Goal: Information Seeking & Learning: Find specific fact

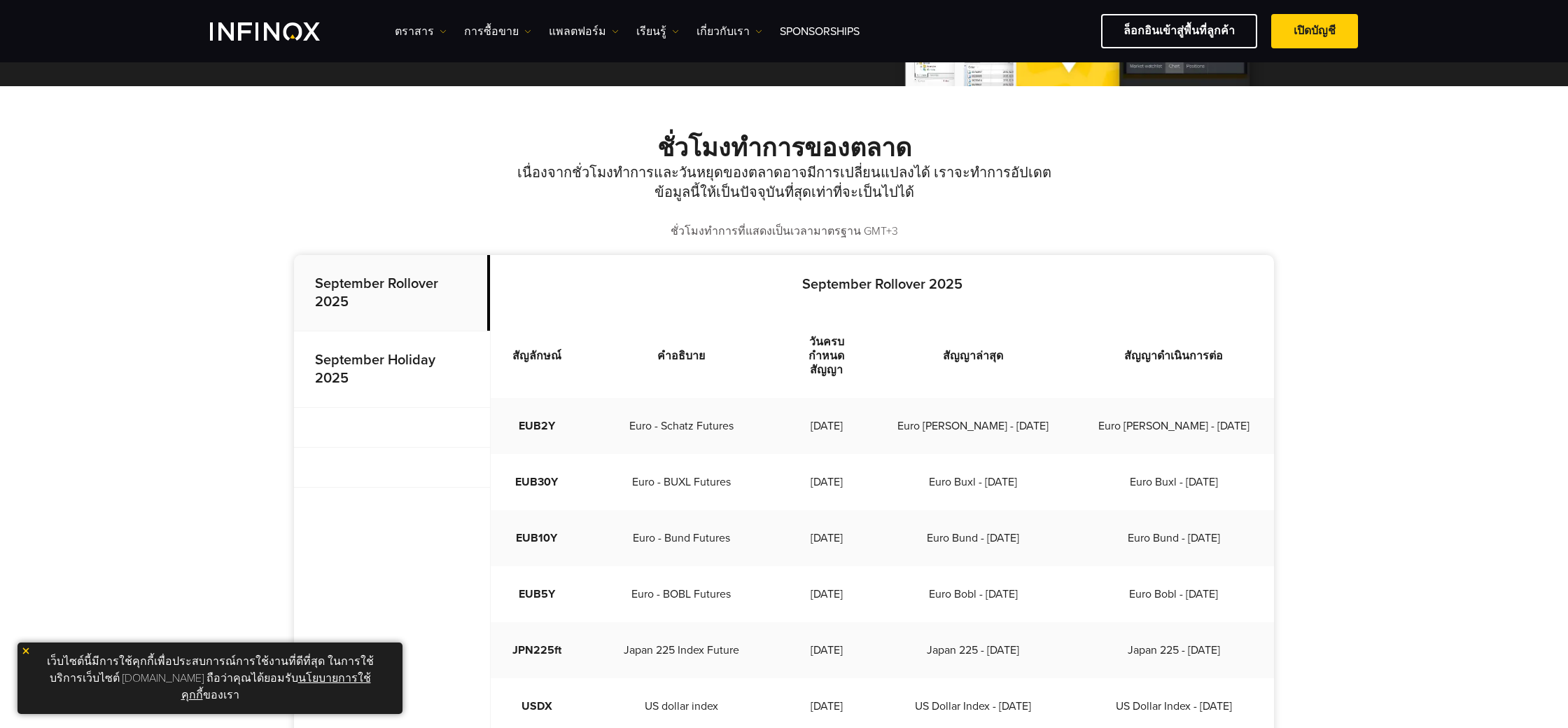
click at [378, 368] on strong "September Holiday 2025" at bounding box center [375, 369] width 120 height 35
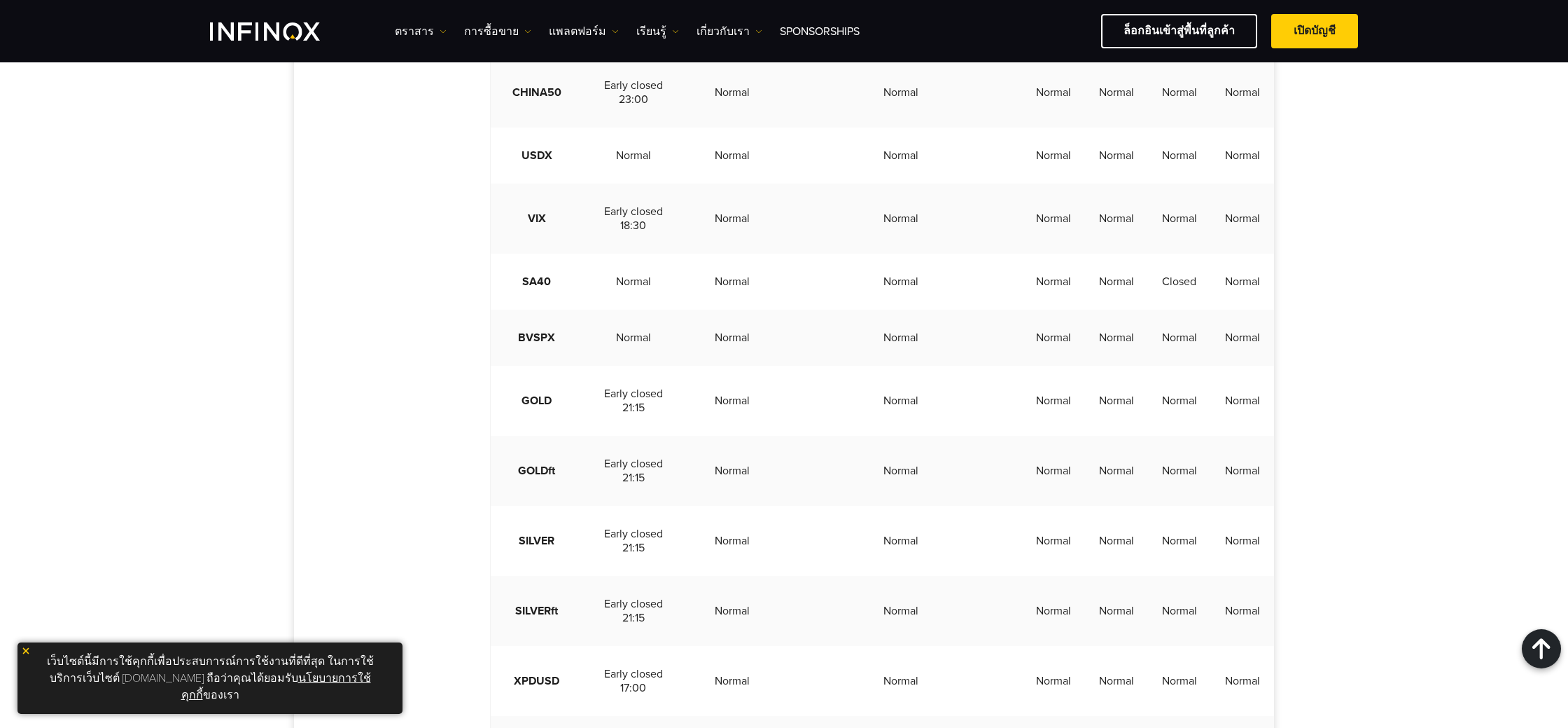
scroll to position [2127, 0]
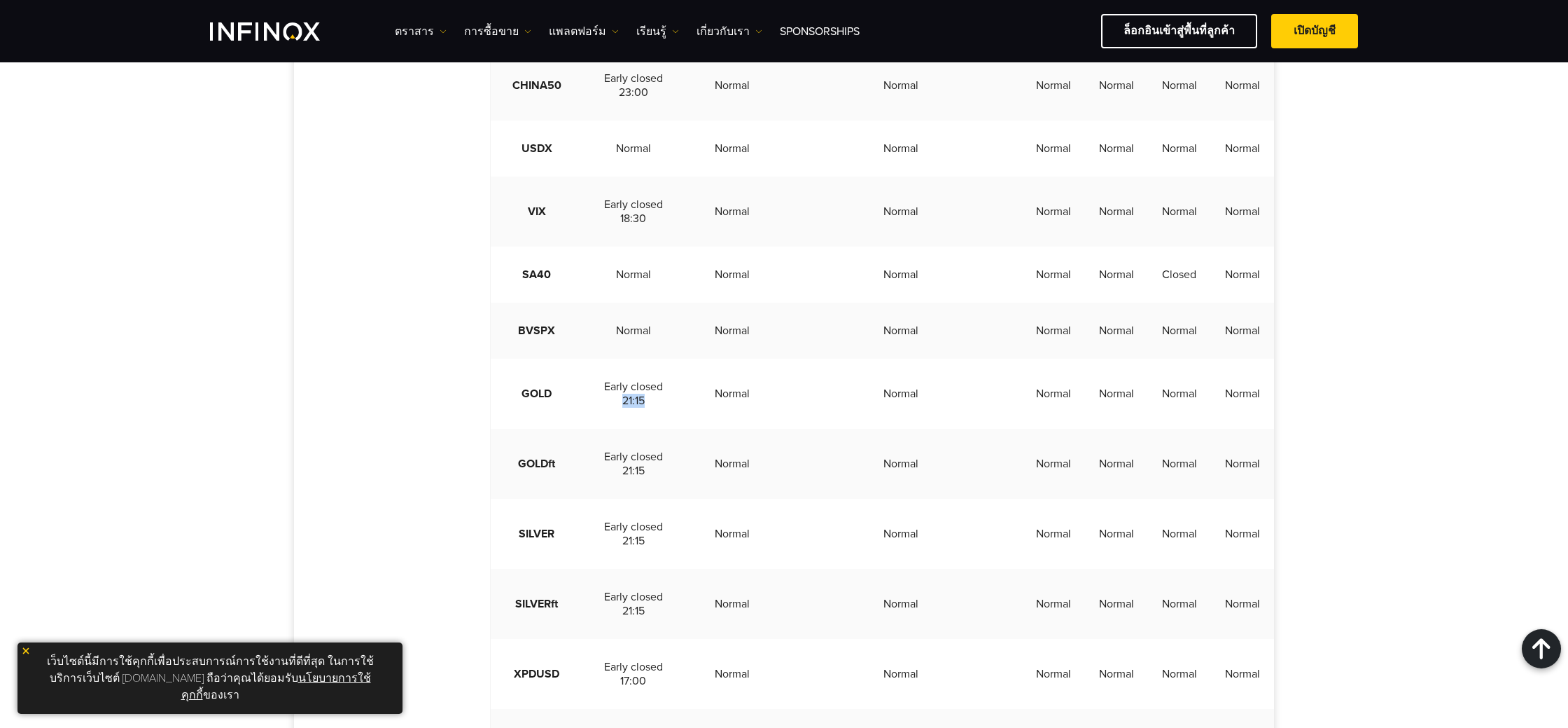
drag, startPoint x: 618, startPoint y: 444, endPoint x: 653, endPoint y: 441, distance: 35.1
click at [653, 428] on td "Early closed 21:15" at bounding box center [633, 394] width 102 height 70
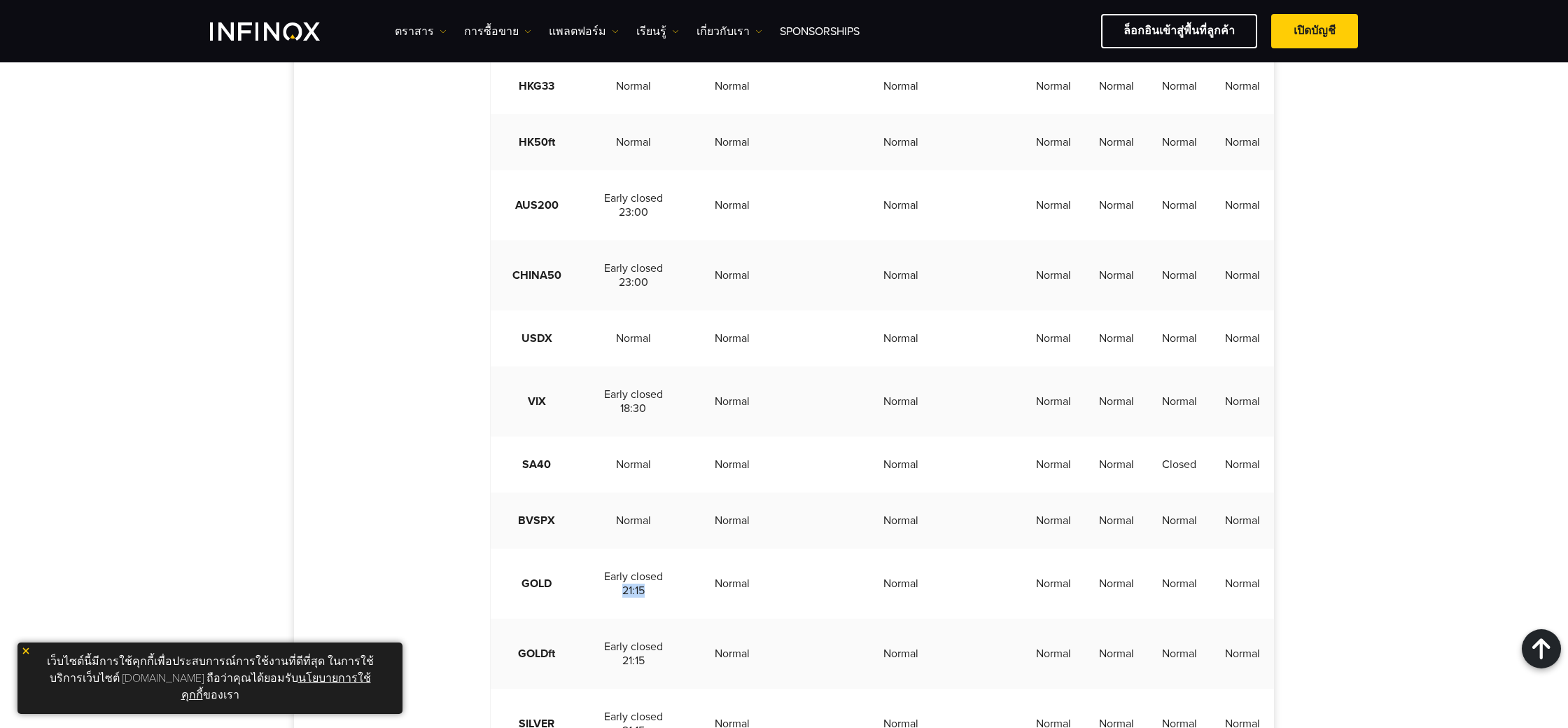
scroll to position [1968, 0]
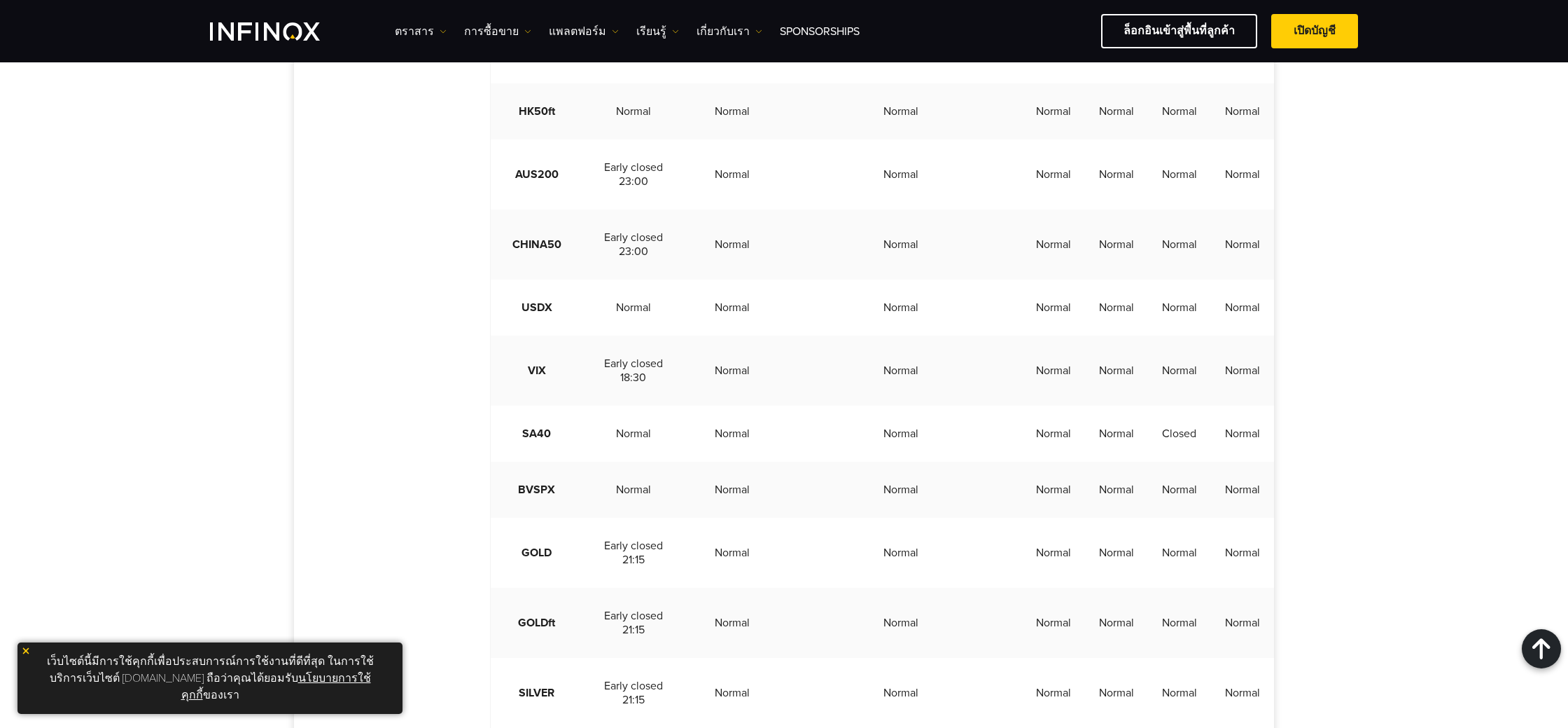
click at [612, 580] on td "Early closed 21:15" at bounding box center [633, 553] width 102 height 70
drag, startPoint x: 640, startPoint y: 591, endPoint x: 654, endPoint y: 599, distance: 16.1
click at [654, 587] on td "Early closed 21:15" at bounding box center [633, 553] width 102 height 70
copy td "Early closed 21:15"
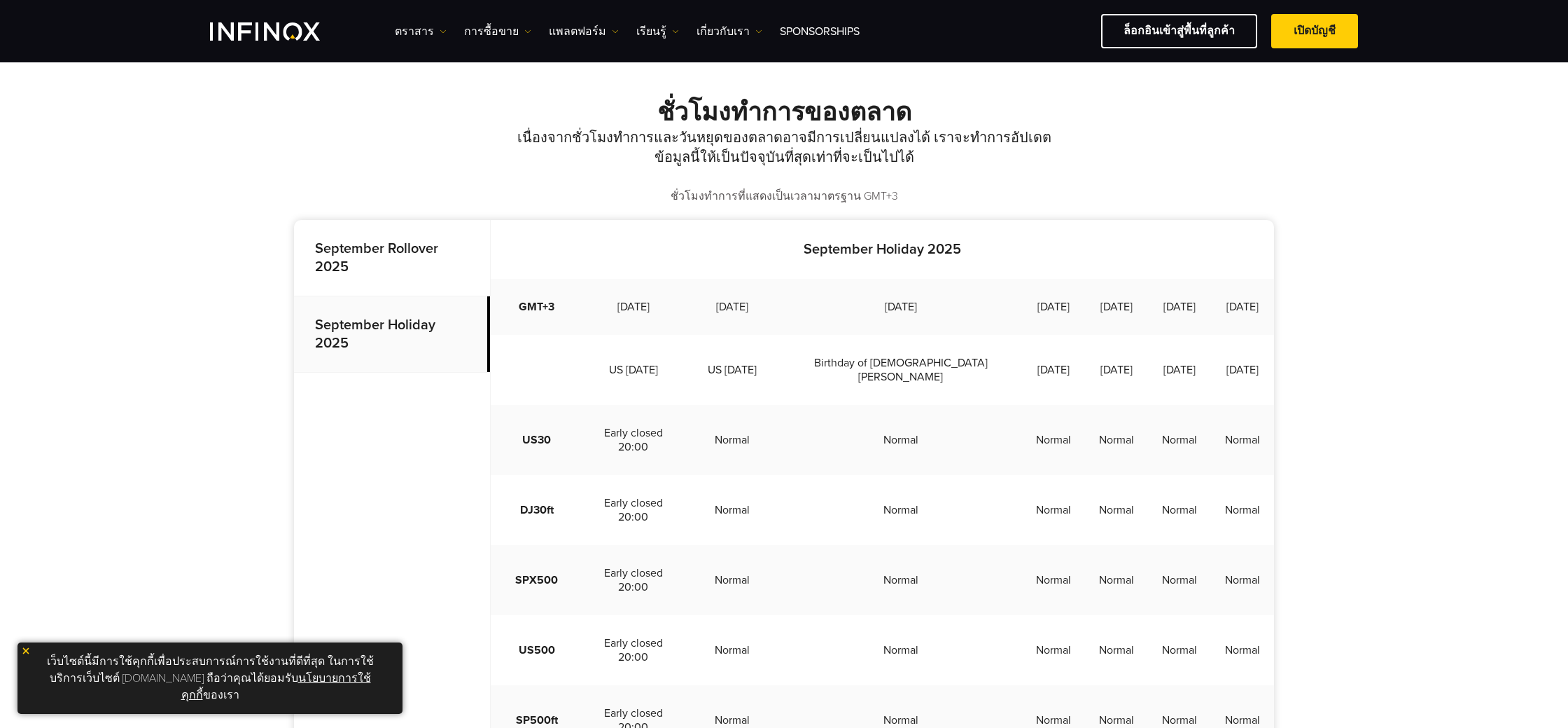
scroll to position [300, 0]
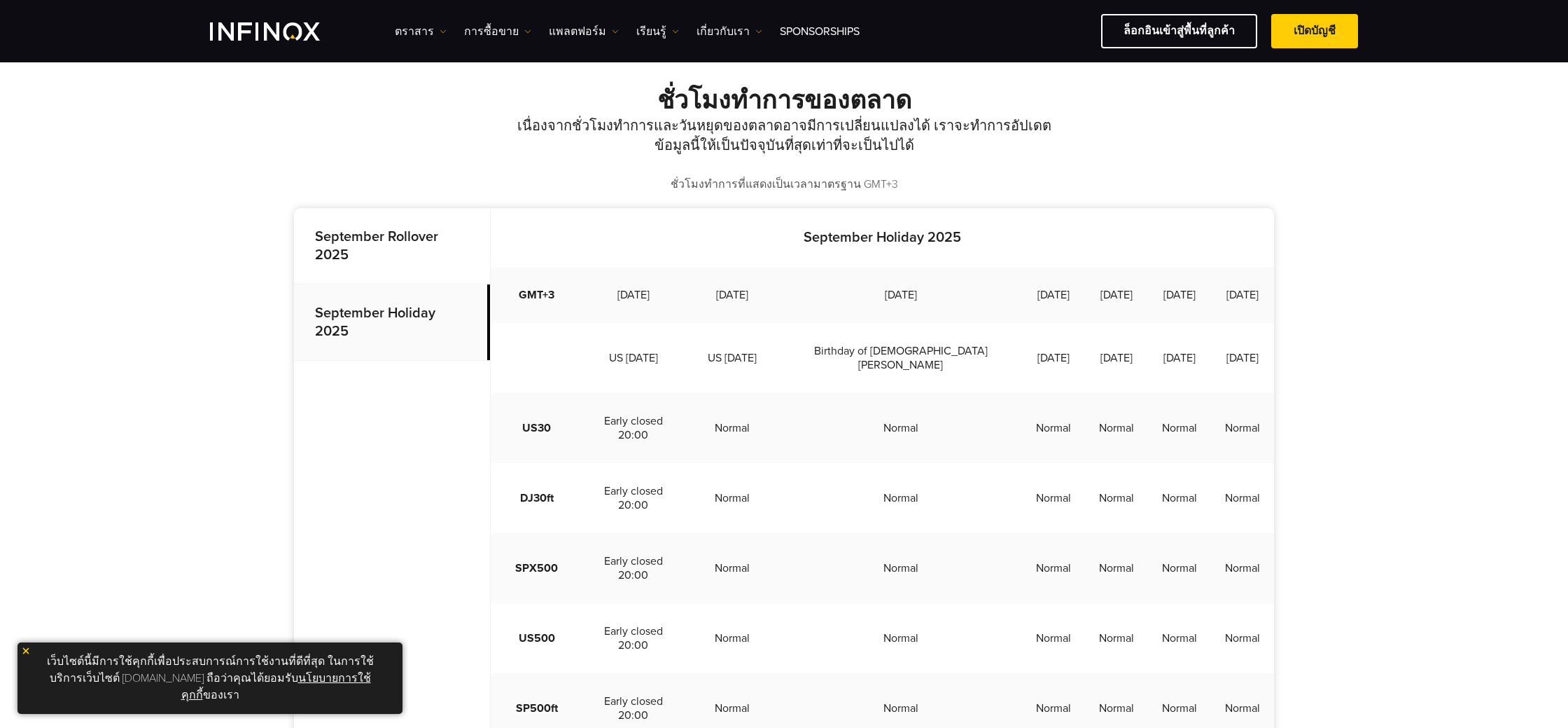
drag, startPoint x: 630, startPoint y: 388, endPoint x: 660, endPoint y: 400, distance: 32.3
click at [660, 393] on td "US [DATE]" at bounding box center [633, 358] width 102 height 70
copy td "US [DATE]"
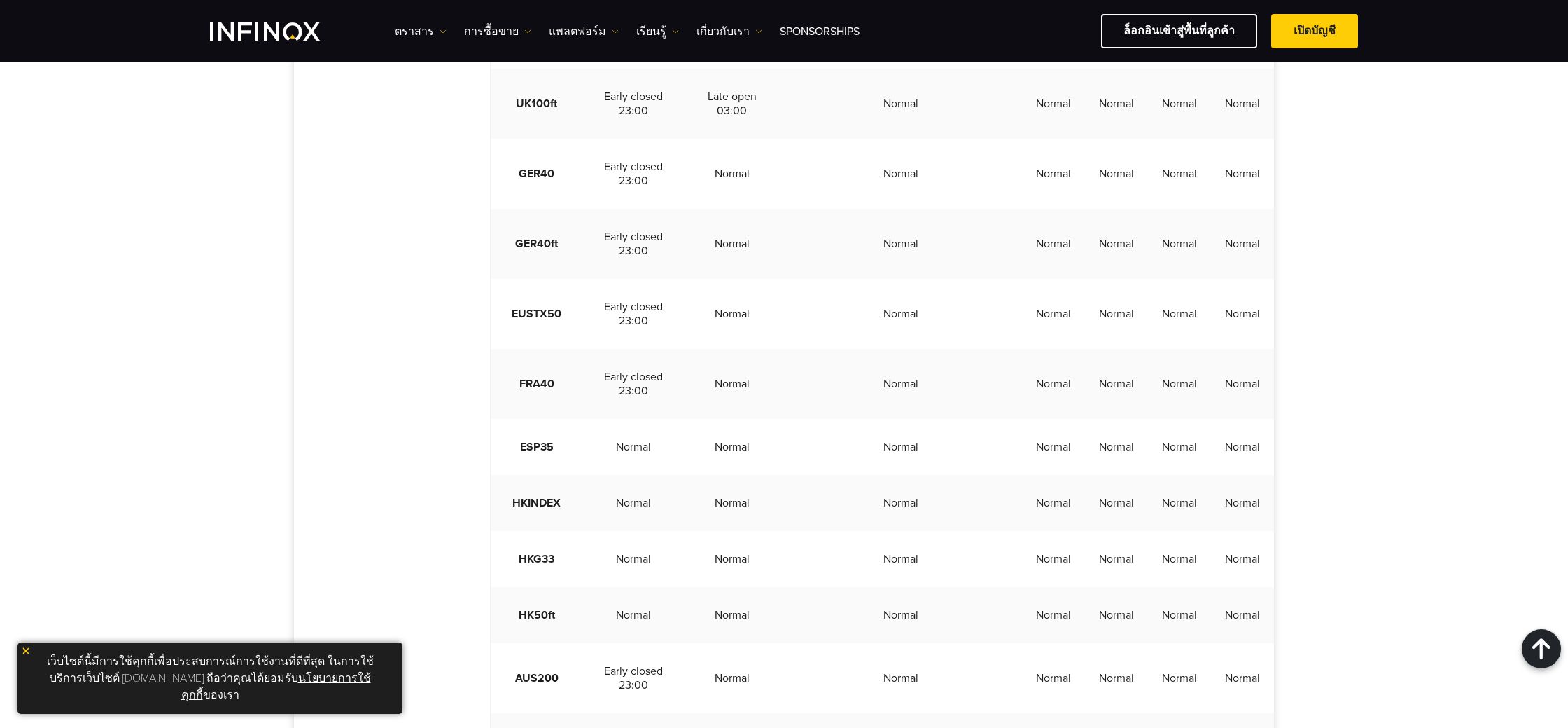
scroll to position [1608, 0]
